Goal: Task Accomplishment & Management: Manage account settings

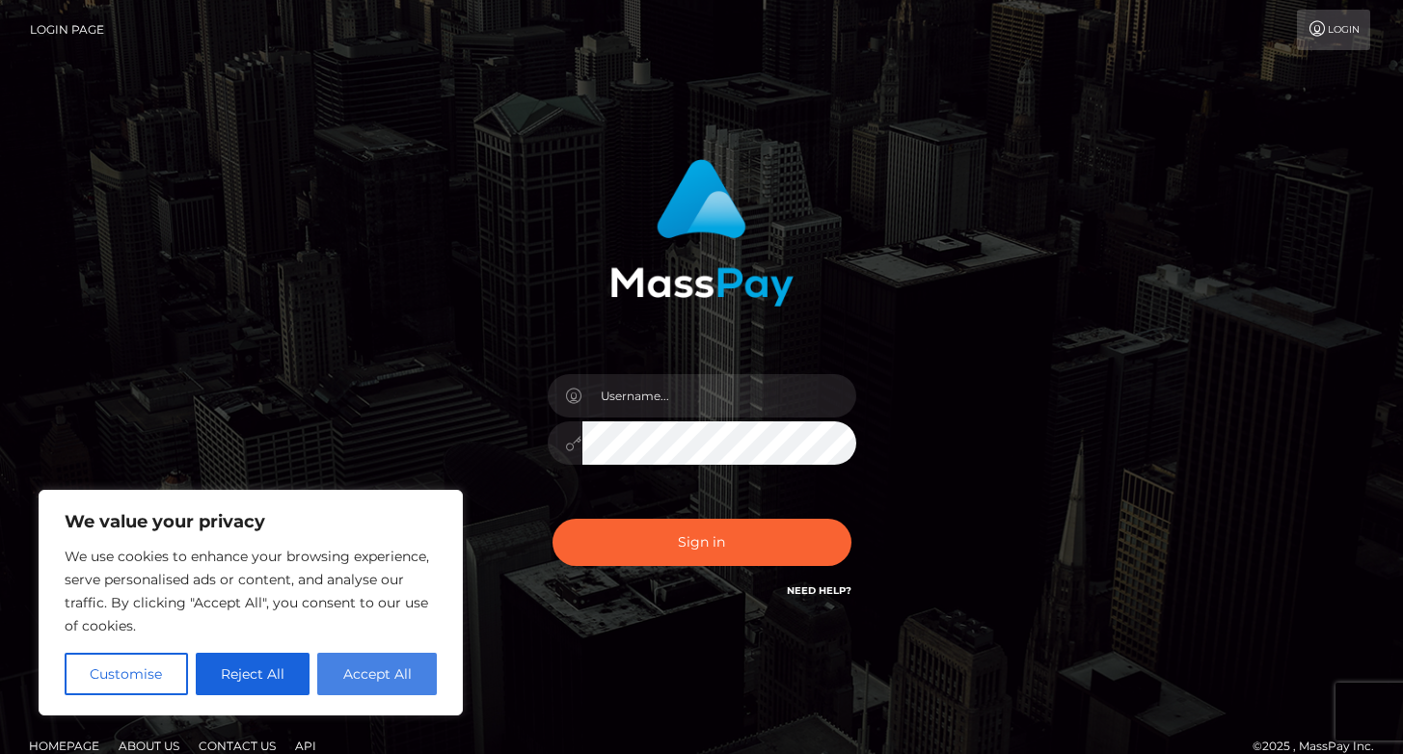
click at [387, 686] on button "Accept All" at bounding box center [377, 674] width 120 height 42
checkbox input "true"
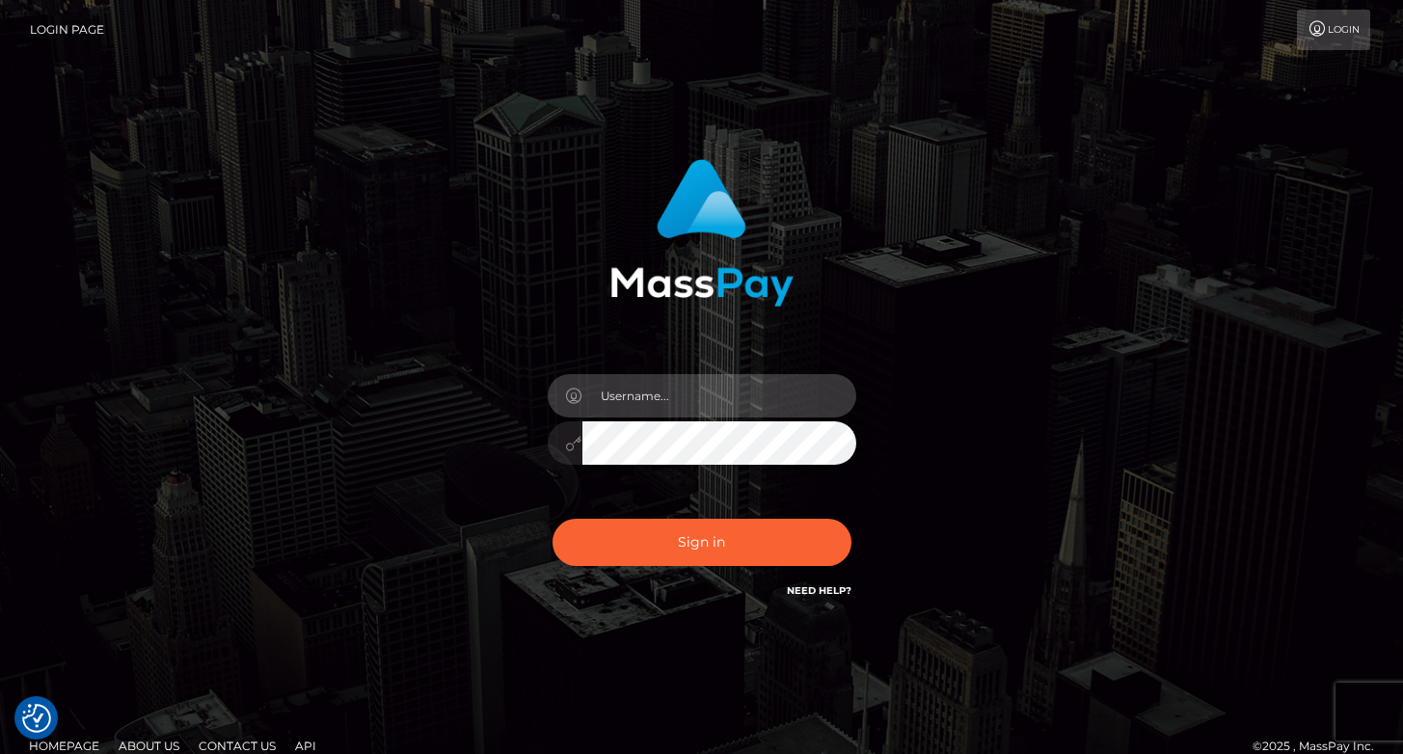
type input "x.mistressvalentina.x@gmail.com"
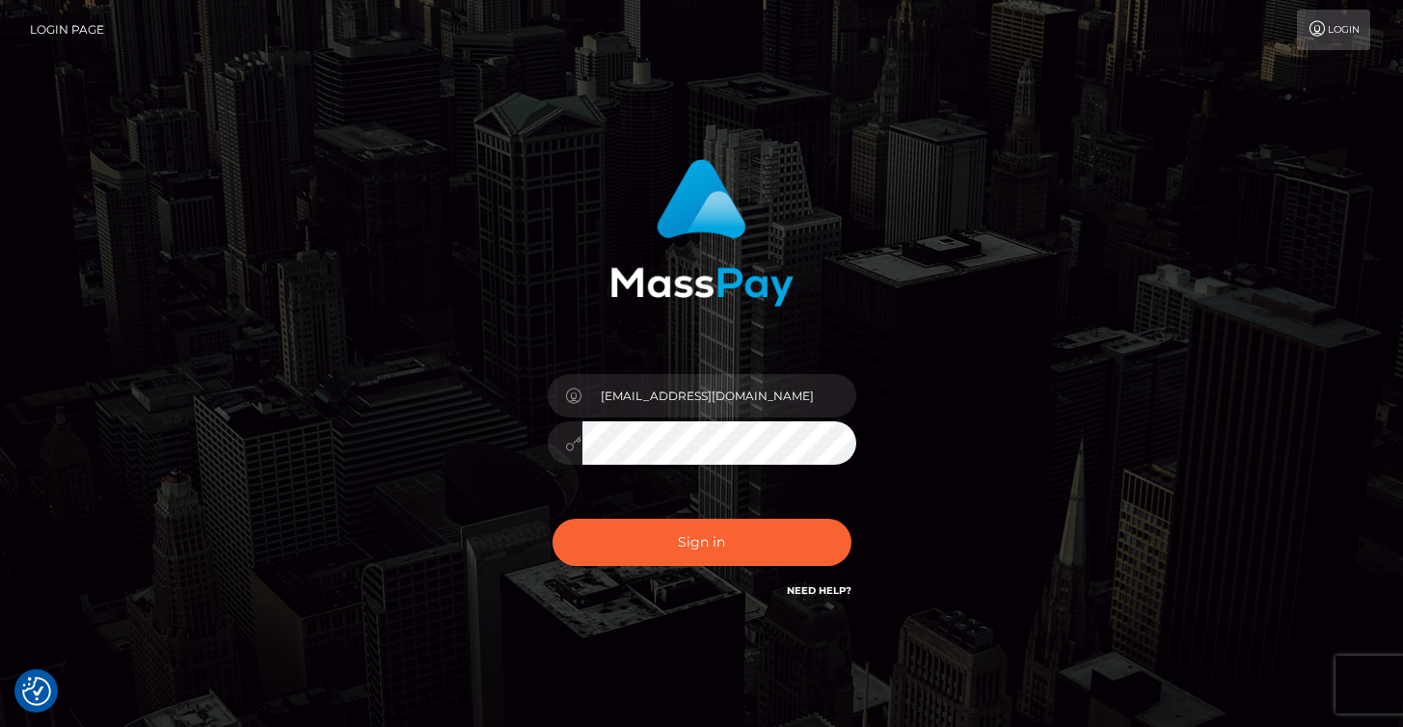
click at [1040, 357] on div "x.mistressvalentina.x@gmail.com" at bounding box center [701, 390] width 1099 height 491
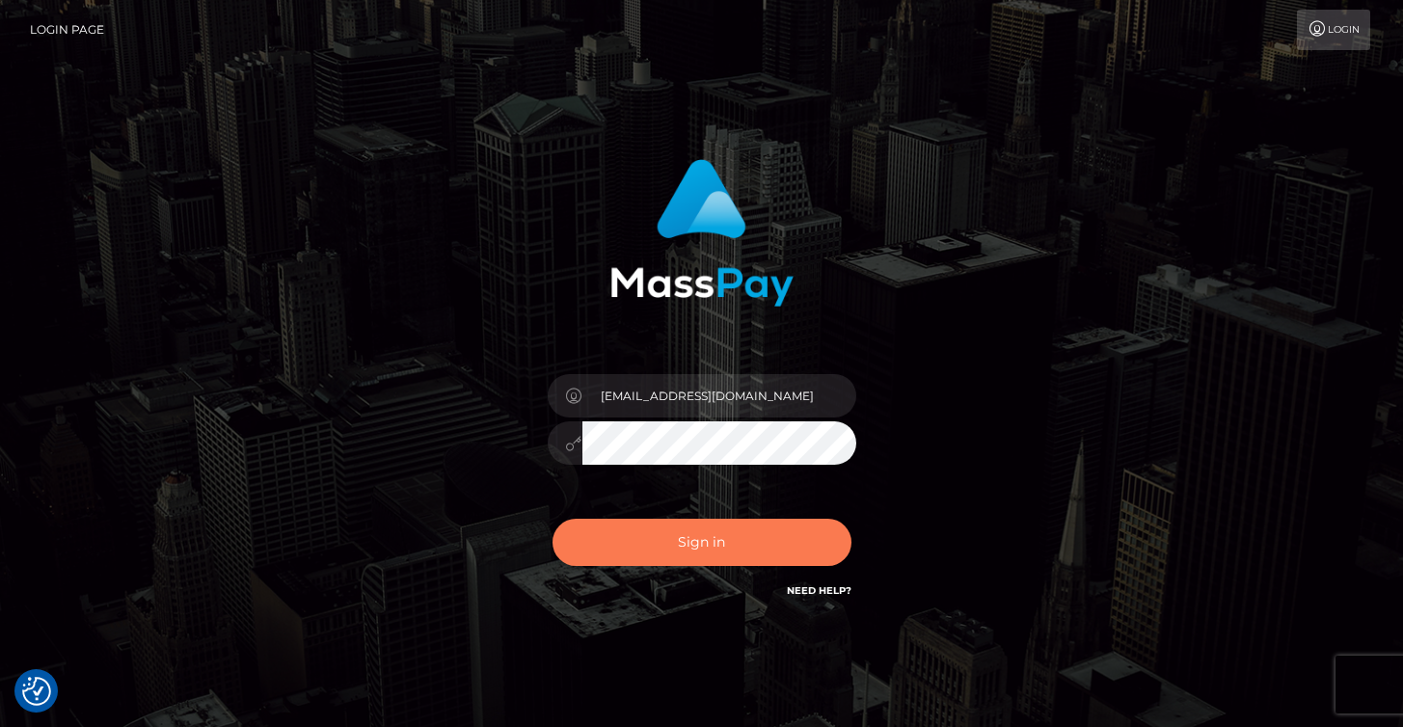
click at [743, 548] on button "Sign in" at bounding box center [702, 542] width 299 height 47
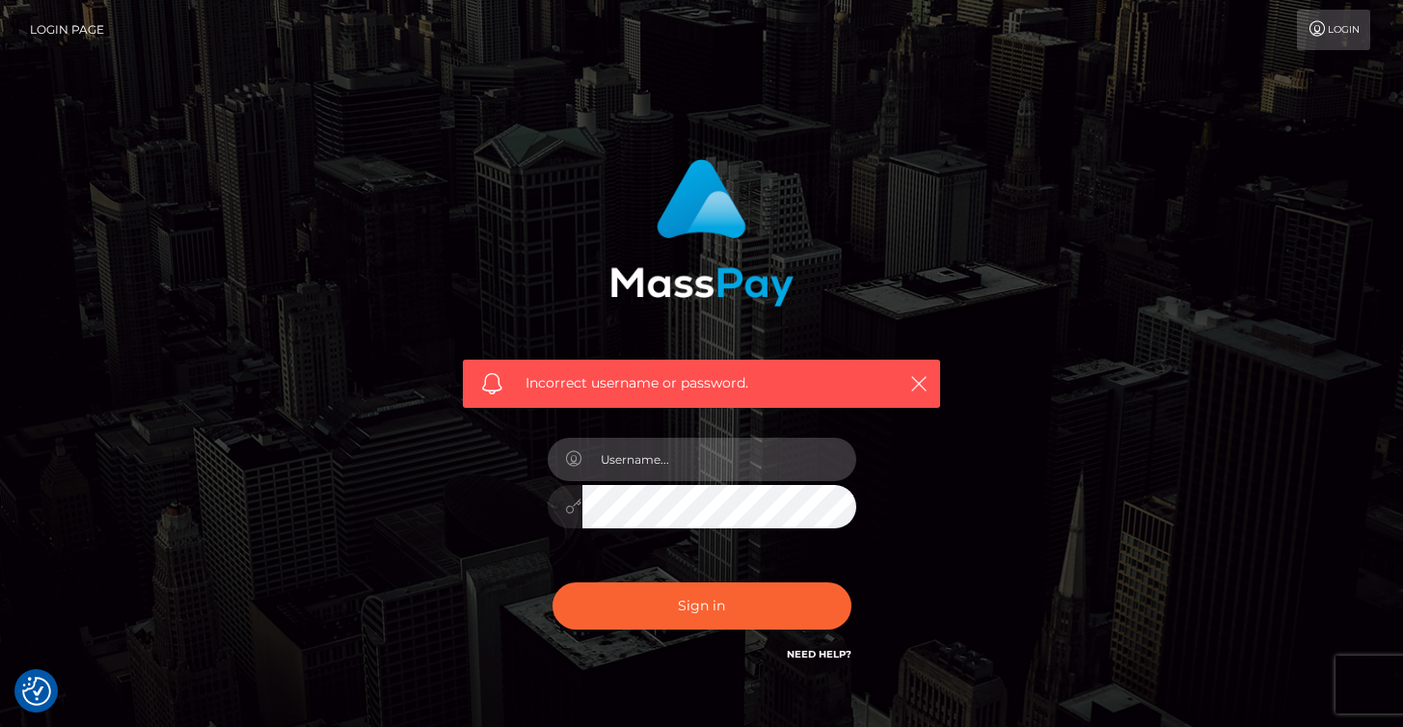
type input "[EMAIL_ADDRESS][DOMAIN_NAME]"
click at [701, 605] on button "Sign in" at bounding box center [702, 605] width 299 height 47
type input "eC5taXN0cmVzc3ZhbGVudGluYS54QGdtYWlsLmNvbQ=="
click at [701, 605] on button "Sign in" at bounding box center [702, 605] width 299 height 47
click at [820, 100] on div "Incorrect username or password." at bounding box center [701, 422] width 1403 height 844
